Goal: Navigation & Orientation: Find specific page/section

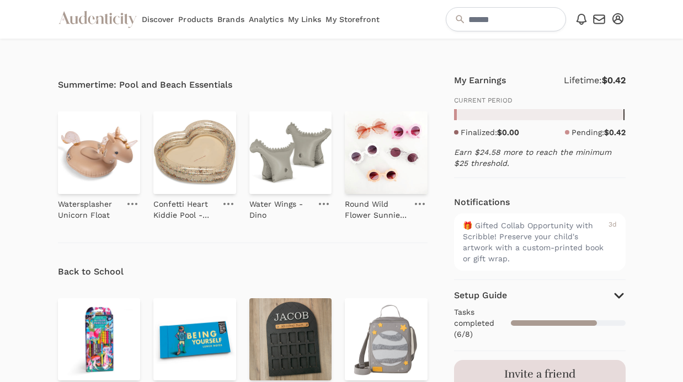
click at [347, 15] on link "My Storefront" at bounding box center [353, 19] width 54 height 39
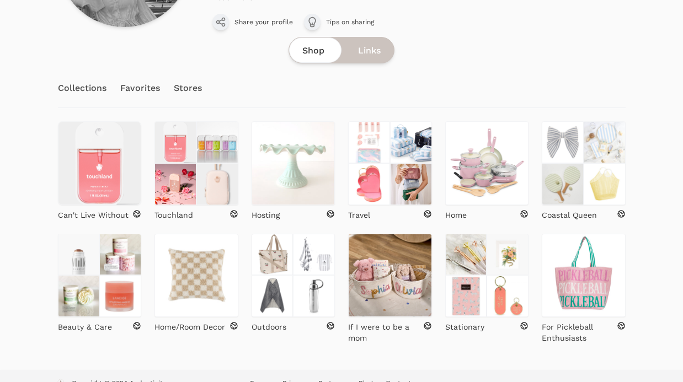
scroll to position [187, 0]
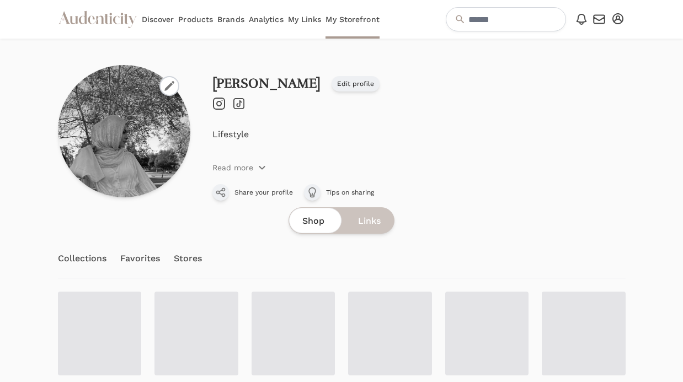
scroll to position [187, 0]
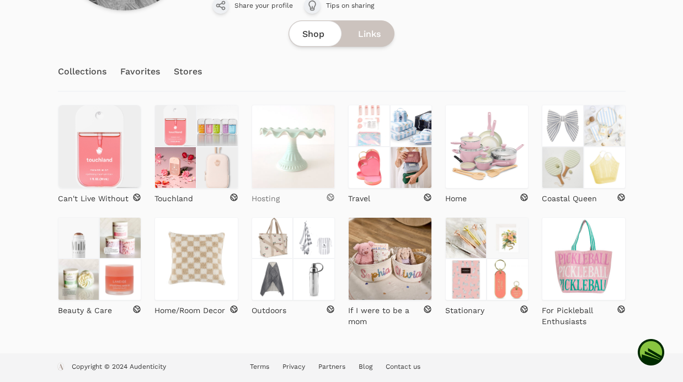
click at [267, 199] on p "Hosting" at bounding box center [266, 198] width 28 height 11
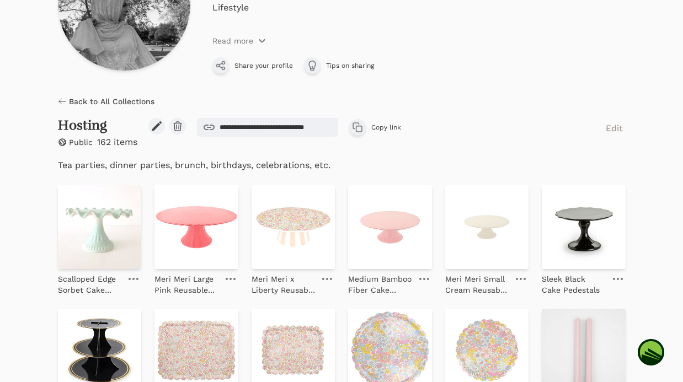
scroll to position [174, 0]
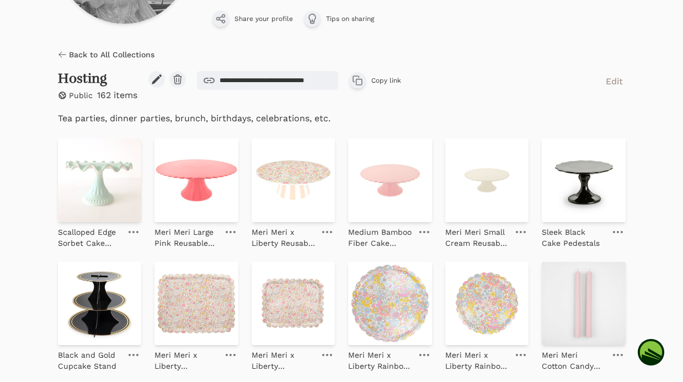
click at [62, 57] on icon at bounding box center [62, 54] width 9 height 9
